Goal: Transaction & Acquisition: Purchase product/service

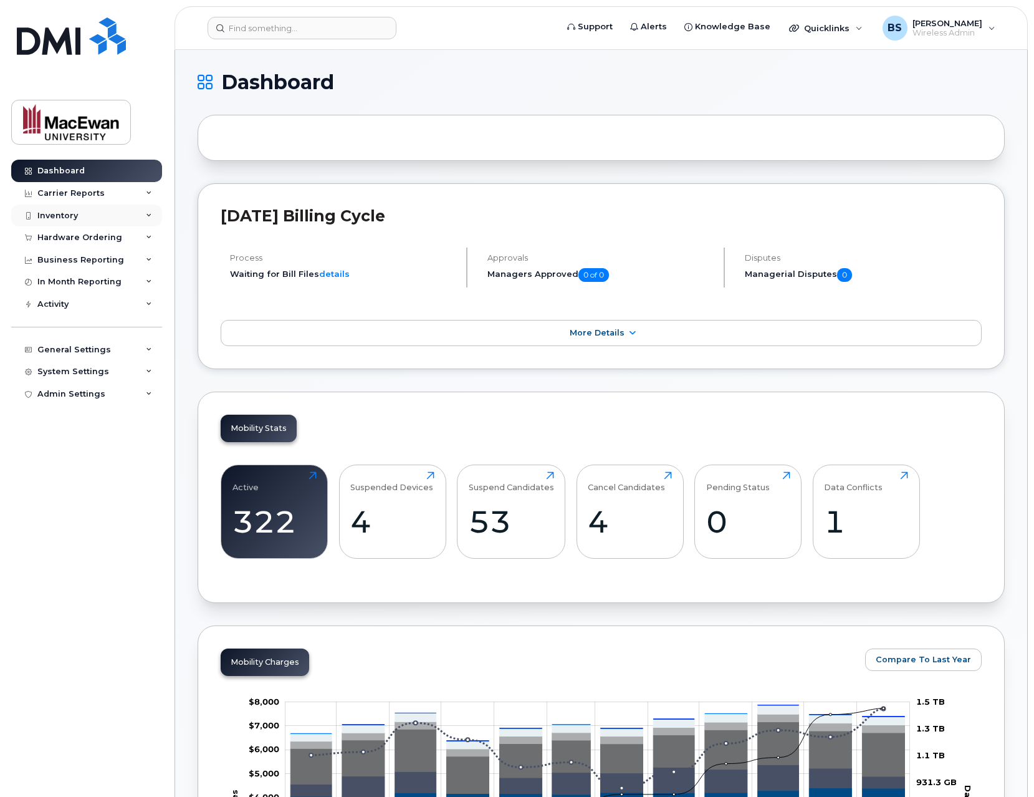
click at [132, 217] on div "Inventory" at bounding box center [86, 215] width 151 height 22
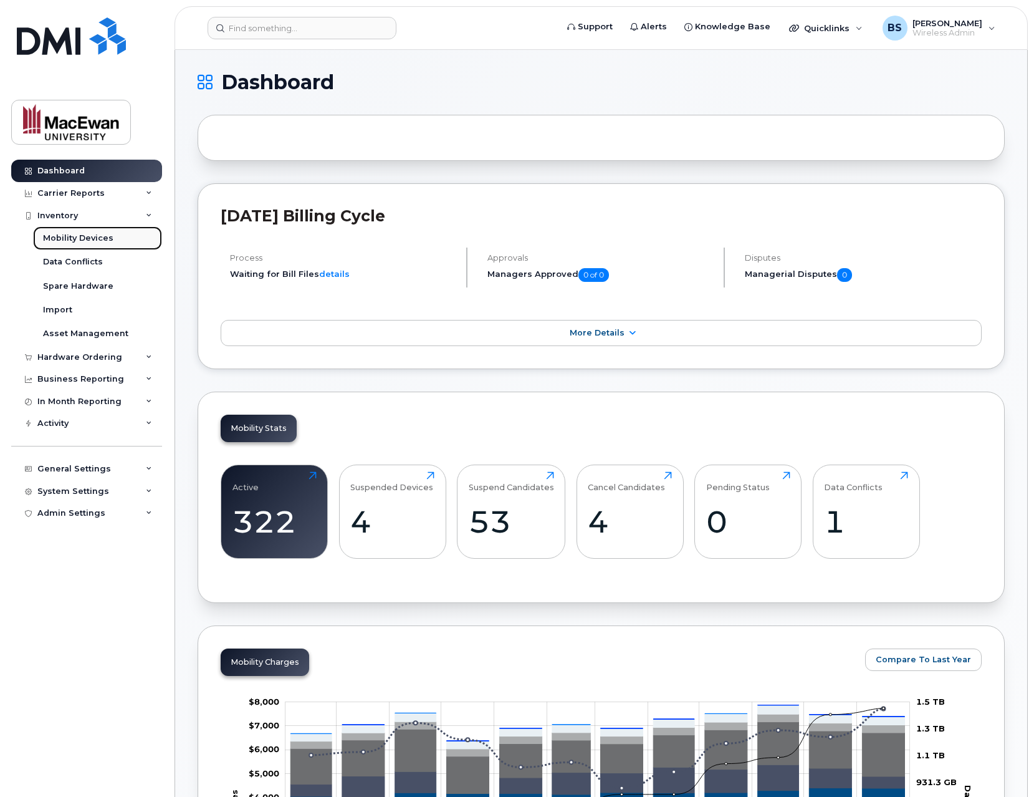
click at [102, 241] on div "Mobility Devices" at bounding box center [78, 237] width 70 height 11
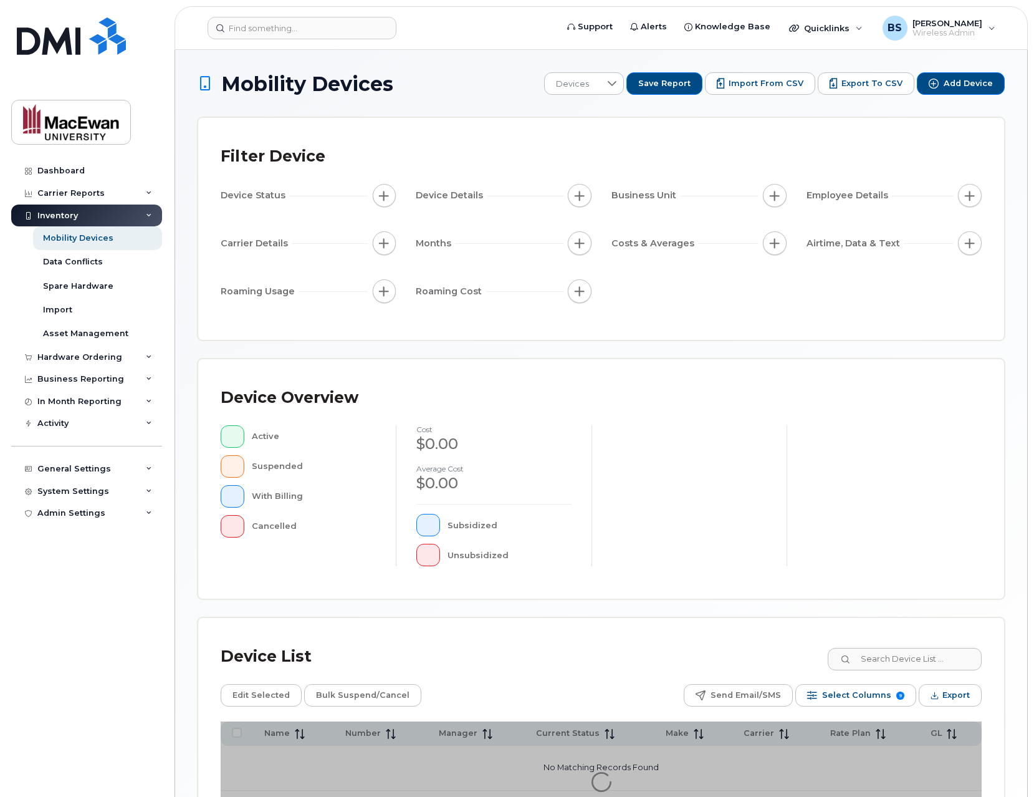
click at [91, 210] on div "Inventory" at bounding box center [86, 215] width 151 height 22
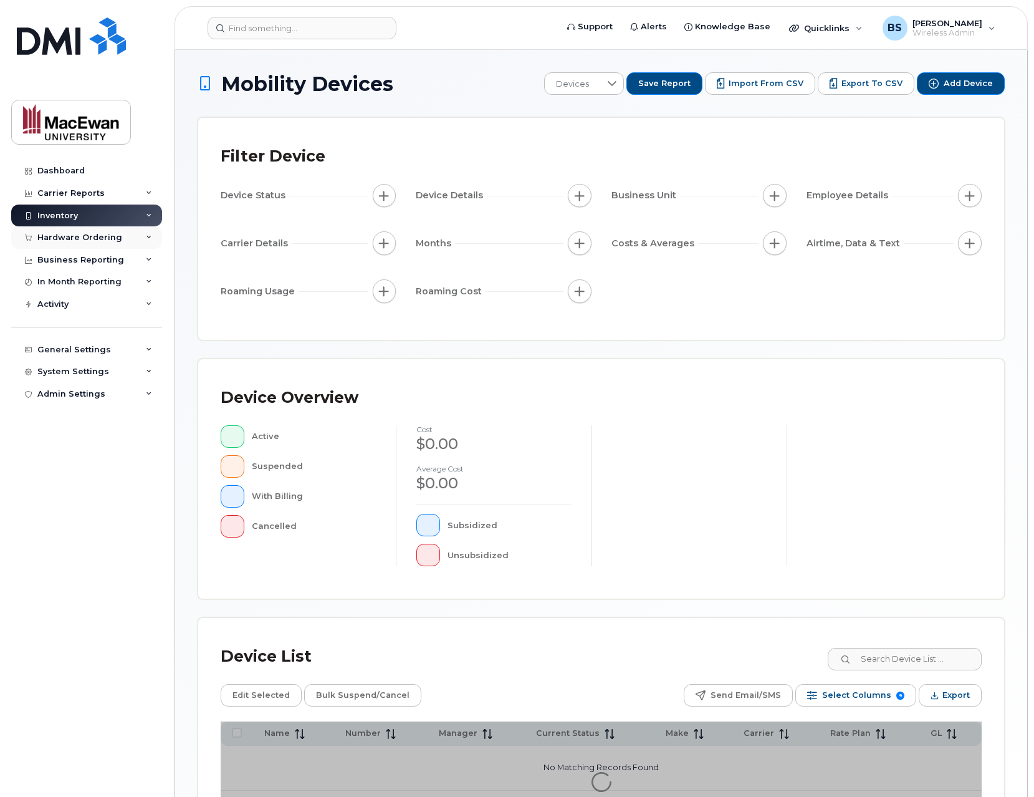
click at [93, 242] on div "Hardware Ordering" at bounding box center [86, 237] width 151 height 22
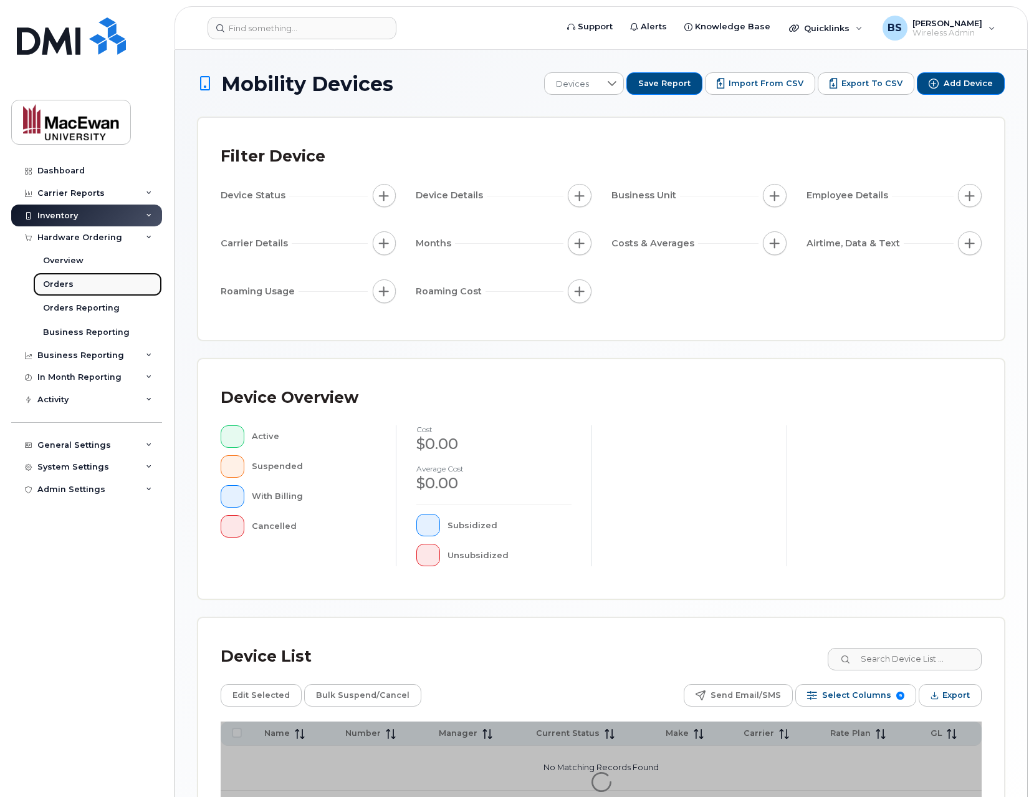
click at [85, 279] on link "Orders" at bounding box center [97, 284] width 129 height 24
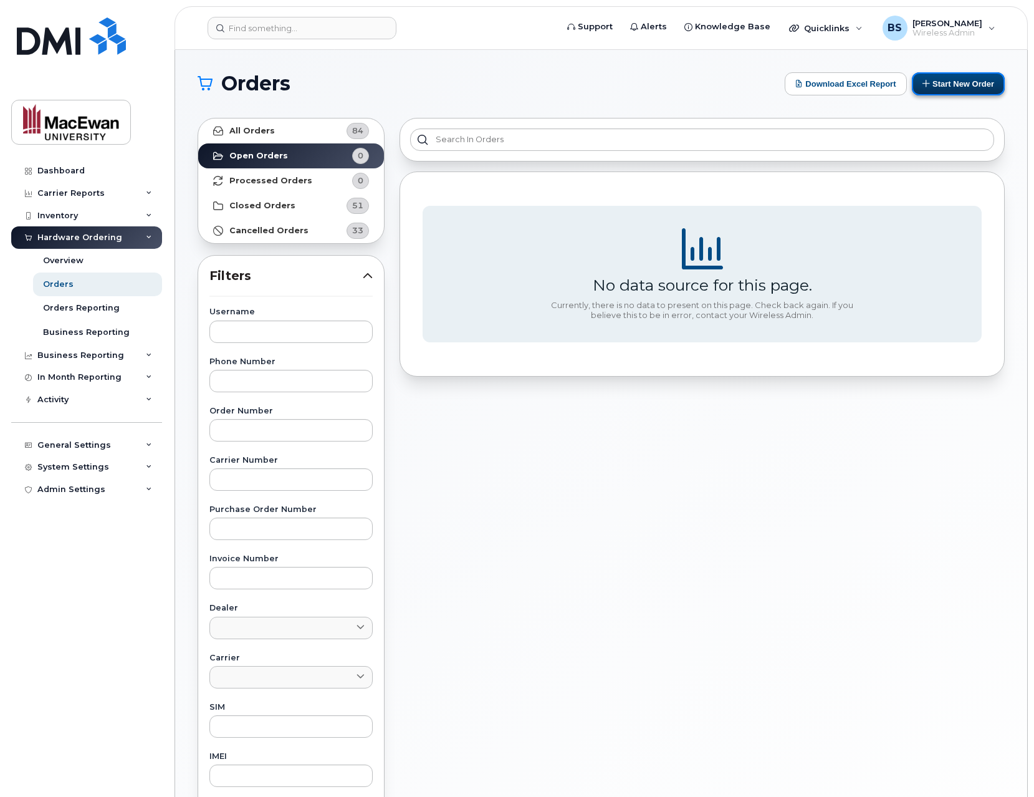
click at [924, 78] on button "Start New Order" at bounding box center [958, 83] width 93 height 23
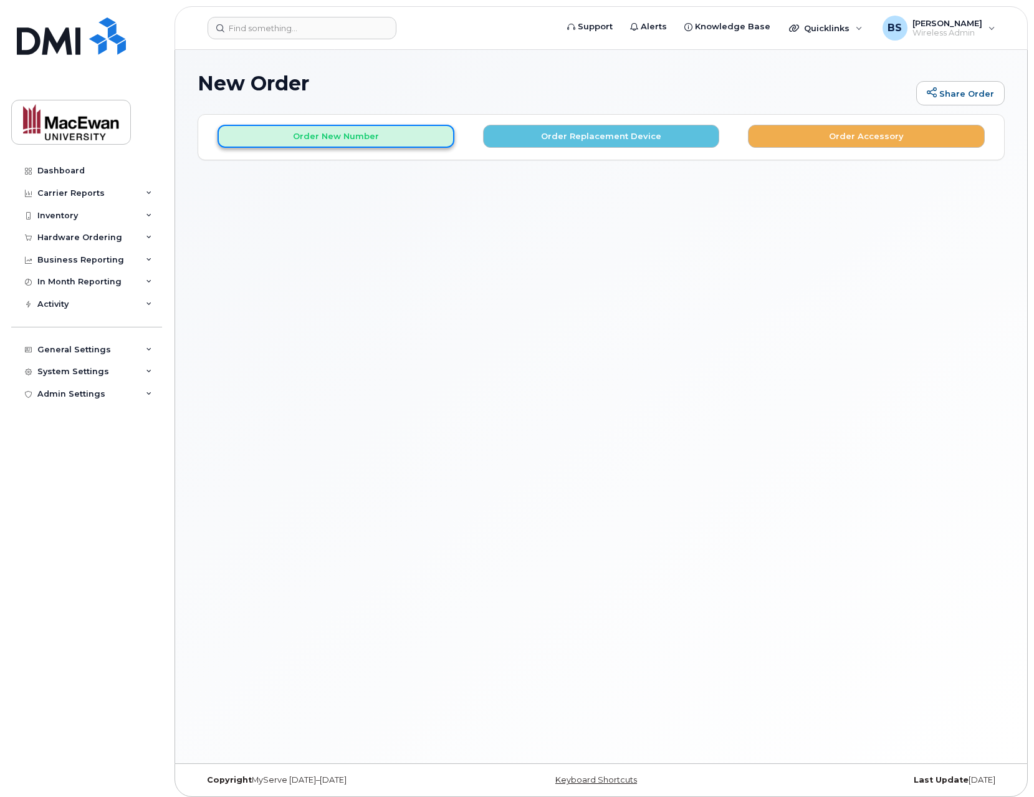
click at [436, 140] on button "Order New Number" at bounding box center [336, 136] width 237 height 23
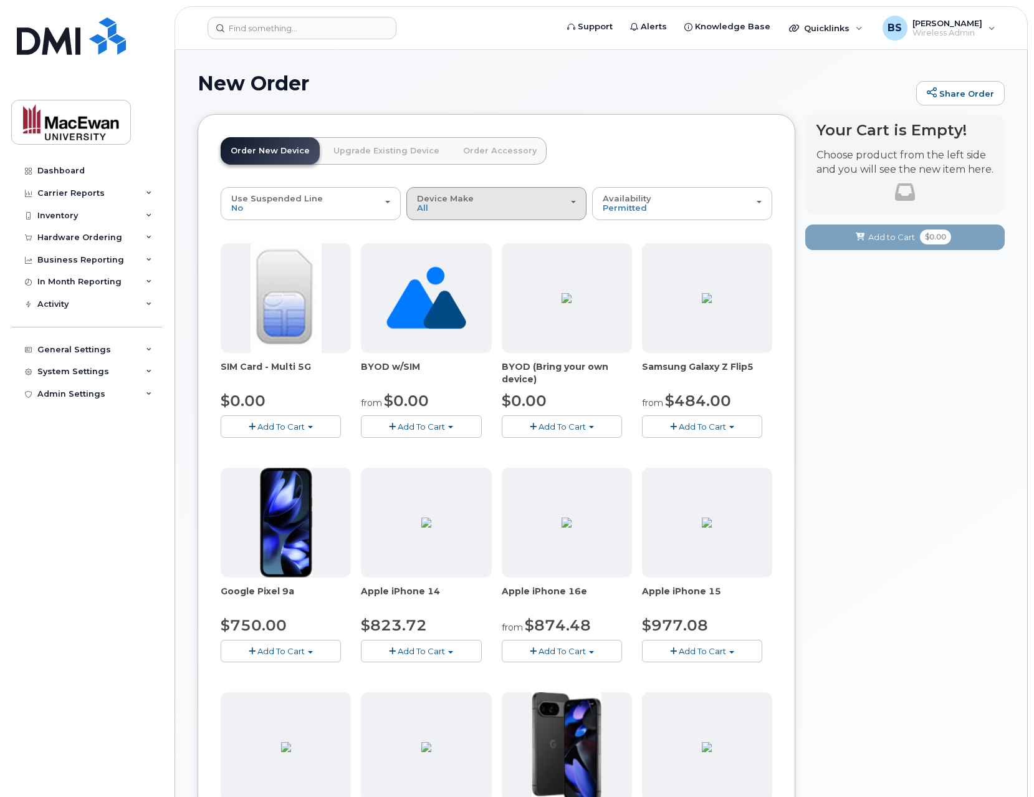
click at [433, 210] on div "Device Make All Android iPhone Unknown" at bounding box center [496, 203] width 159 height 19
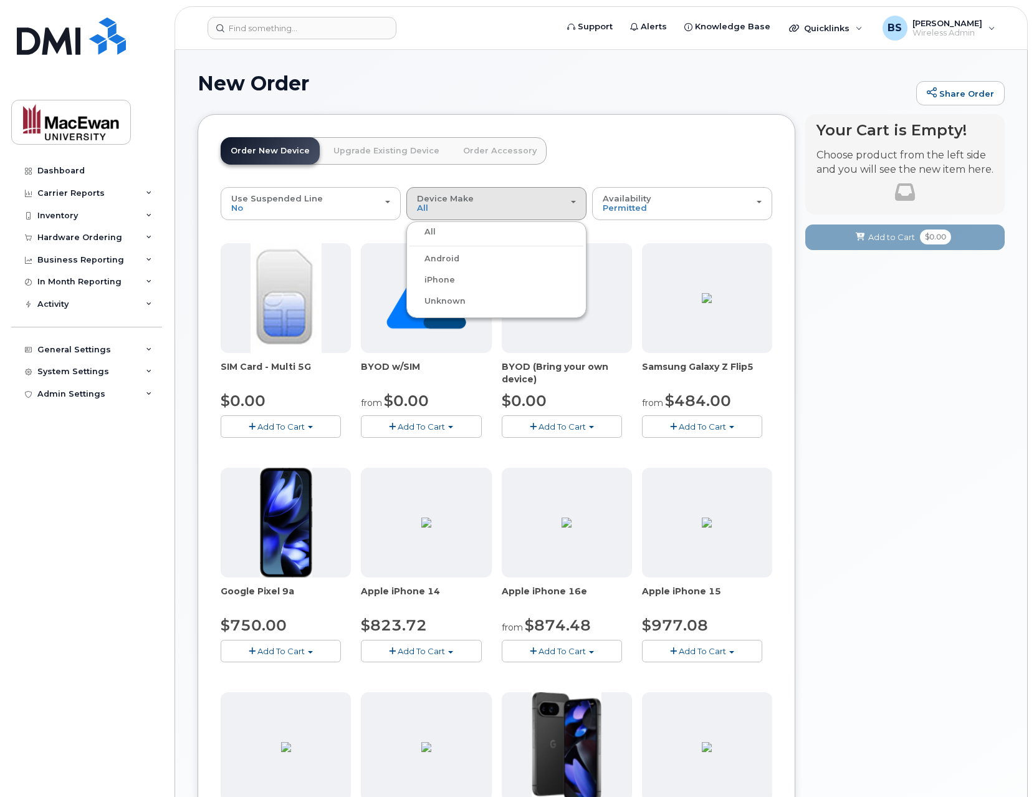
click at [443, 274] on label "iPhone" at bounding box center [433, 279] width 46 height 15
click at [0, 0] on input "iPhone" at bounding box center [0, 0] width 0 height 0
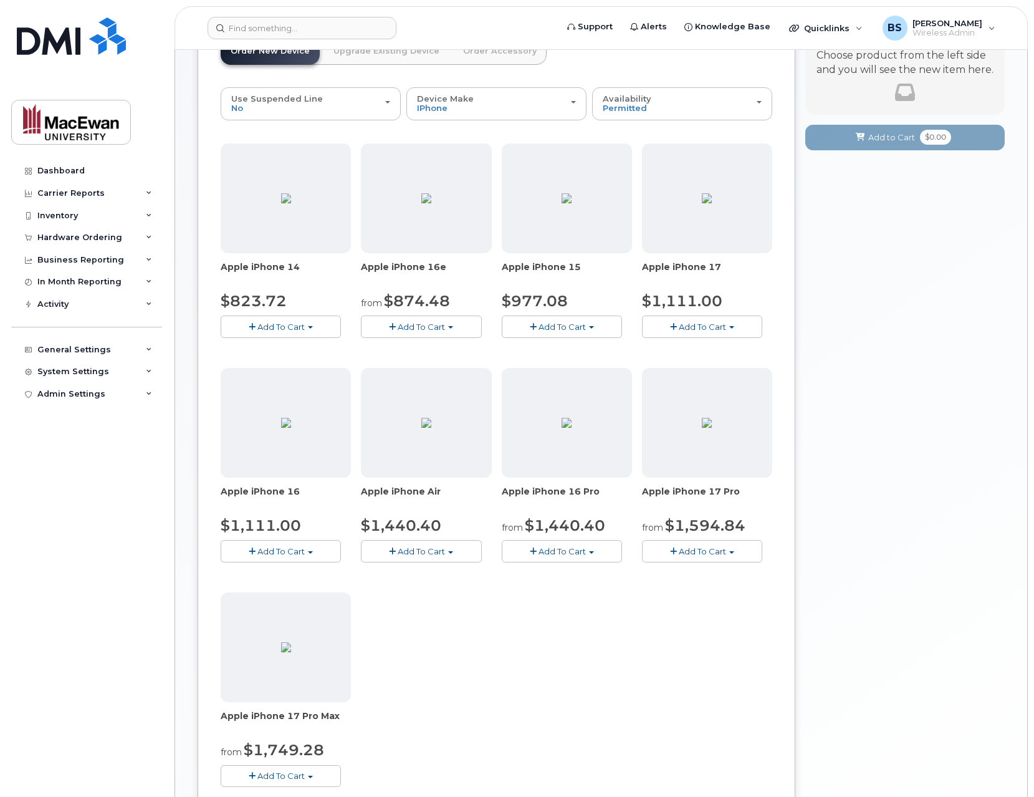
scroll to position [199, 0]
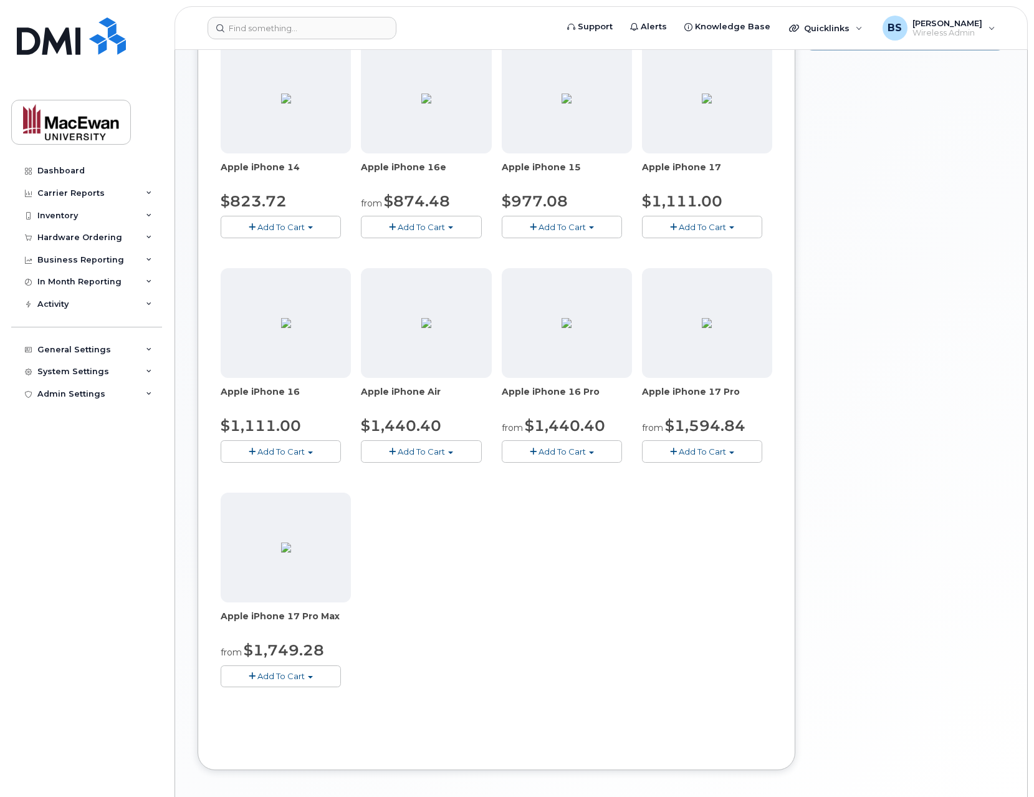
click at [431, 328] on img at bounding box center [426, 323] width 10 height 10
click at [429, 328] on img at bounding box center [426, 323] width 10 height 10
